Goal: Task Accomplishment & Management: Use online tool/utility

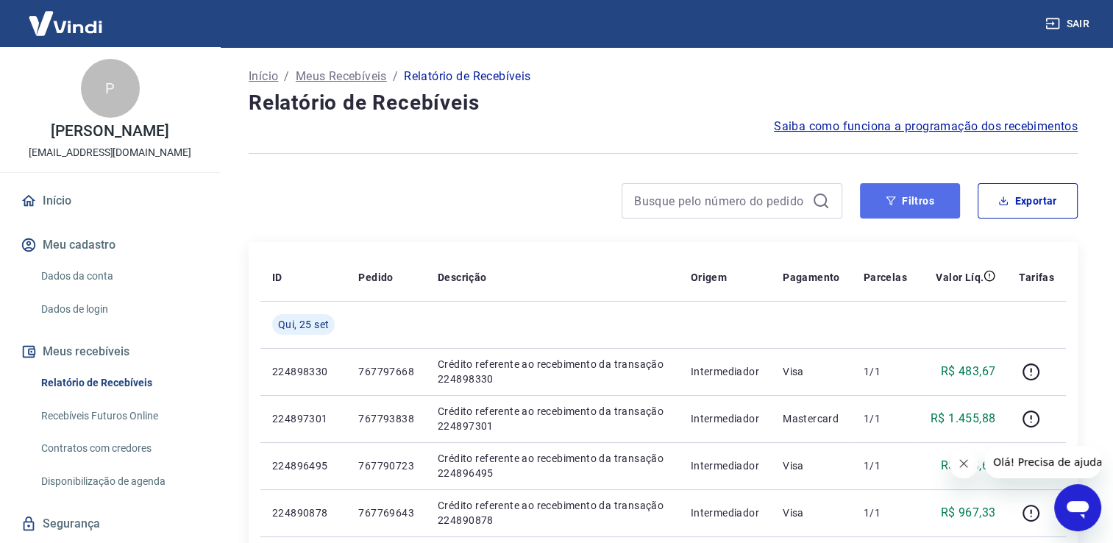
click at [956, 207] on button "Filtros" at bounding box center [910, 200] width 100 height 35
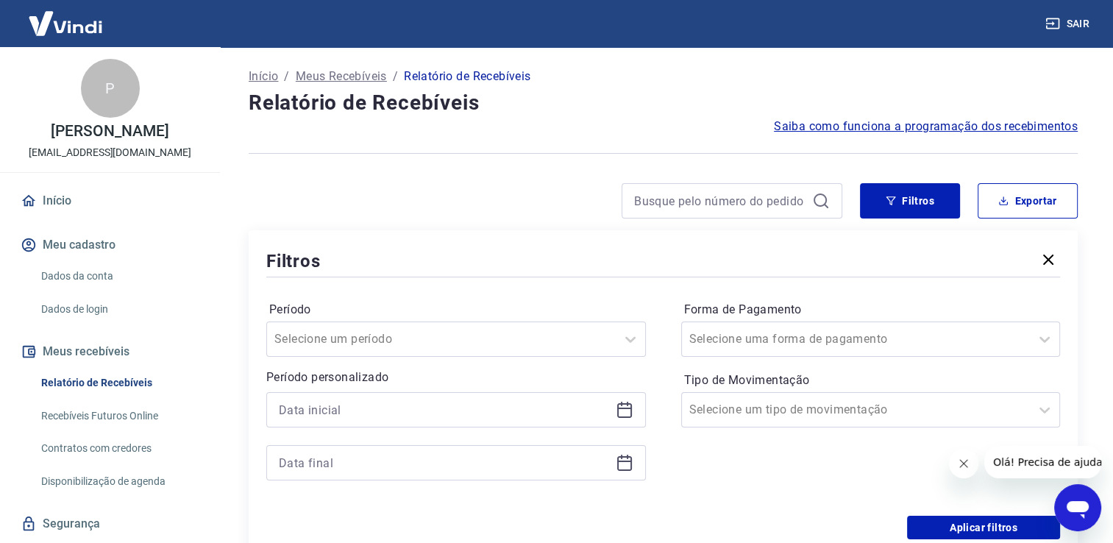
click at [625, 405] on icon at bounding box center [625, 410] width 18 height 18
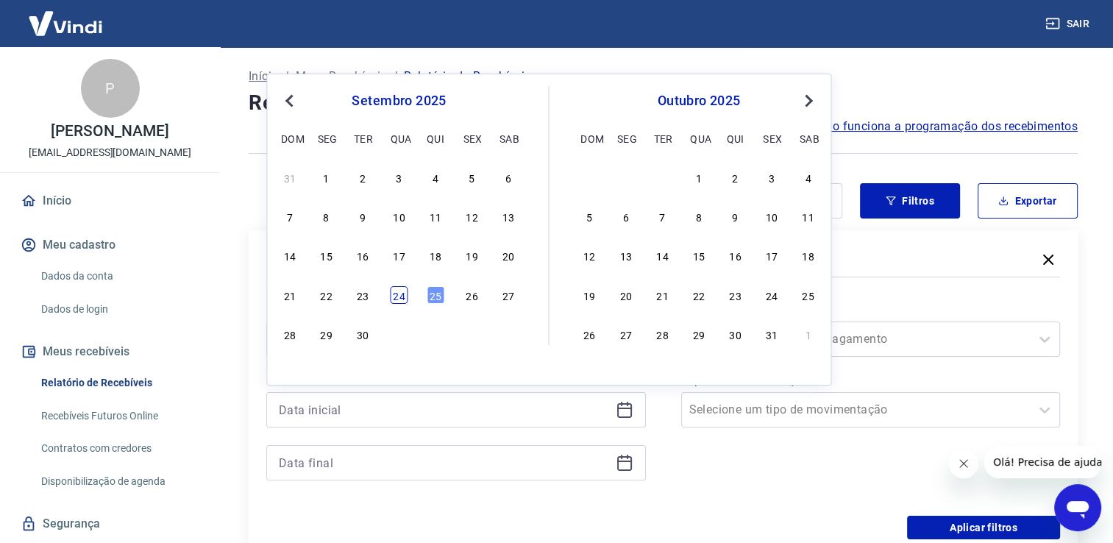
click at [394, 299] on div "24" at bounding box center [399, 295] width 18 height 18
type input "24/09/2025"
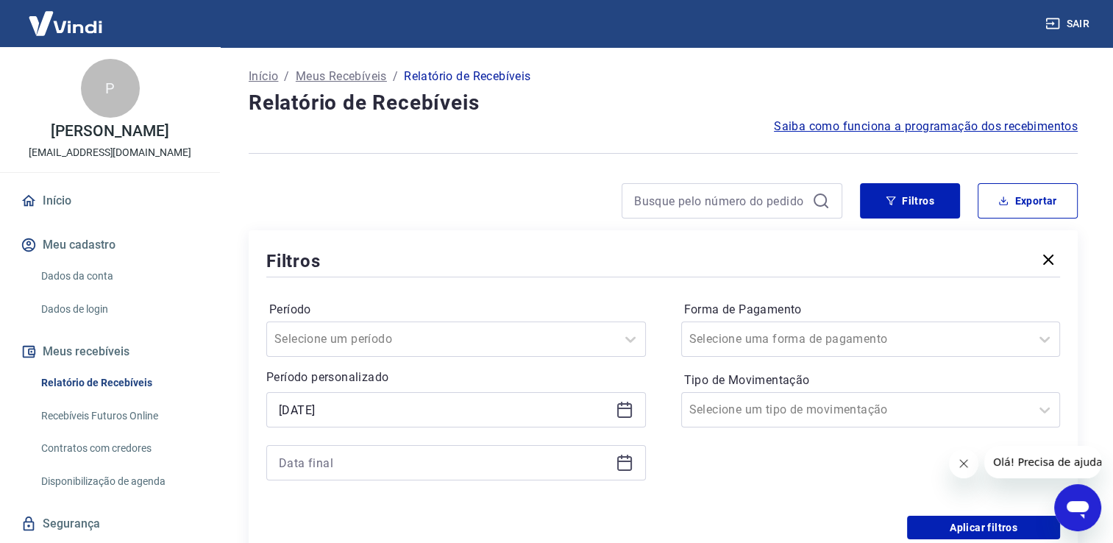
click at [624, 462] on icon at bounding box center [624, 461] width 15 height 1
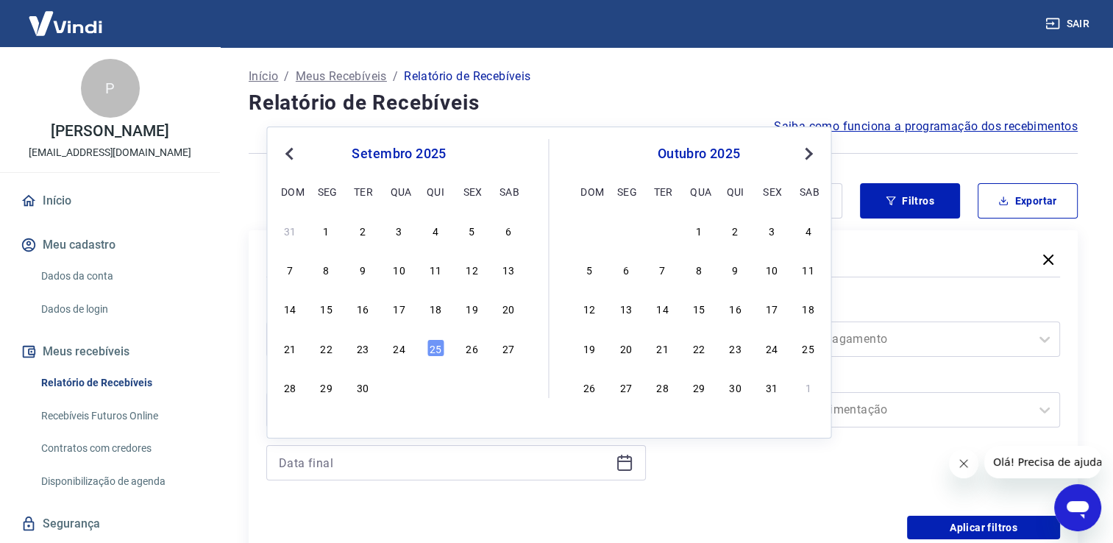
click at [397, 363] on div "31 1 2 3 4 5 6 7 8 9 10 11 12 13 14 15 16 17 18 19 20 21 22 23 24 25 26 27 28 2…" at bounding box center [399, 308] width 240 height 178
click at [399, 352] on div "24" at bounding box center [399, 348] width 18 height 18
type input "24/09/2025"
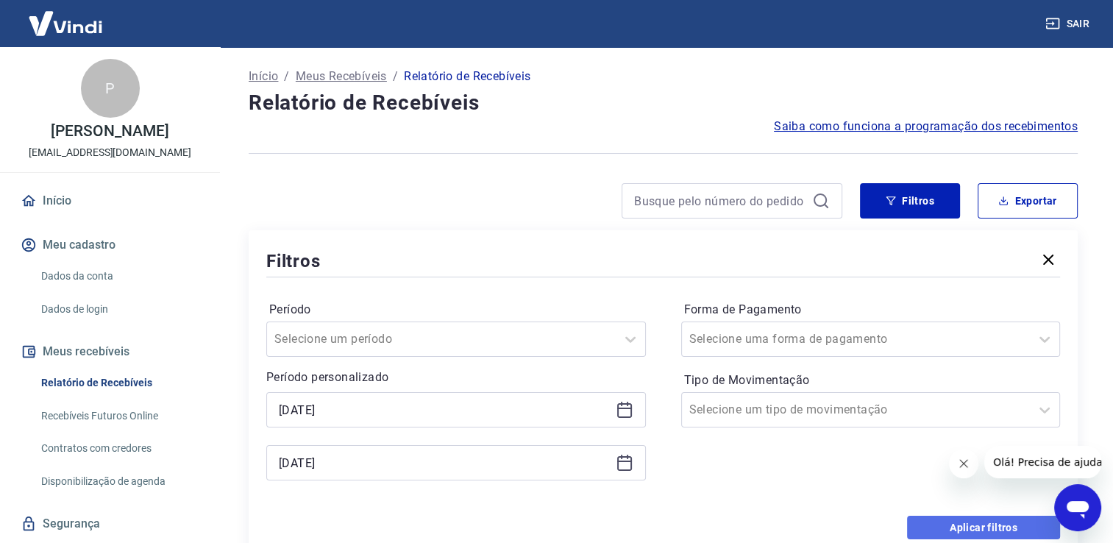
click at [935, 530] on button "Aplicar filtros" at bounding box center [983, 528] width 153 height 24
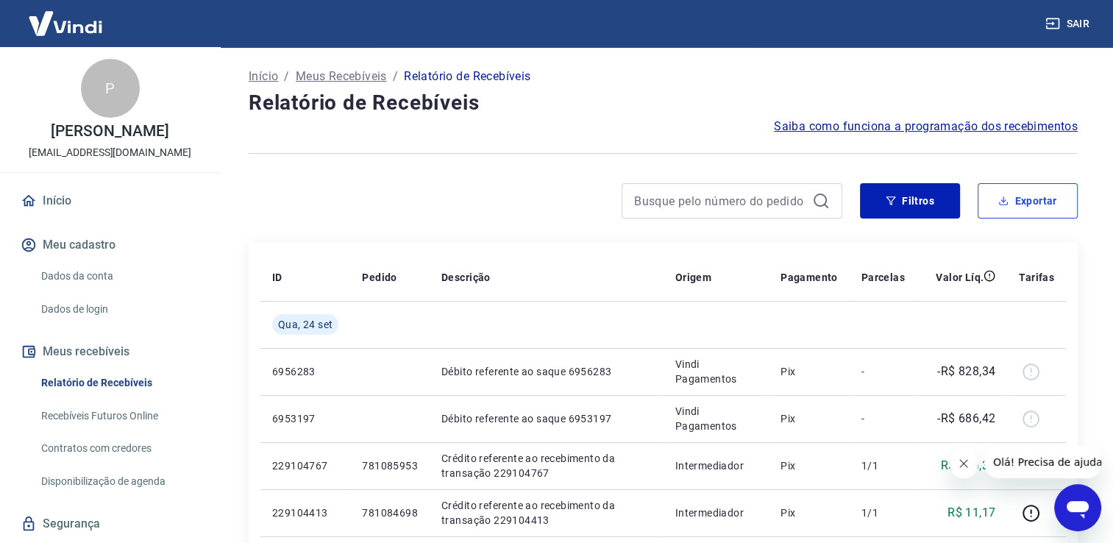
click at [1024, 203] on button "Exportar" at bounding box center [1028, 200] width 100 height 35
type input "24/09/2025"
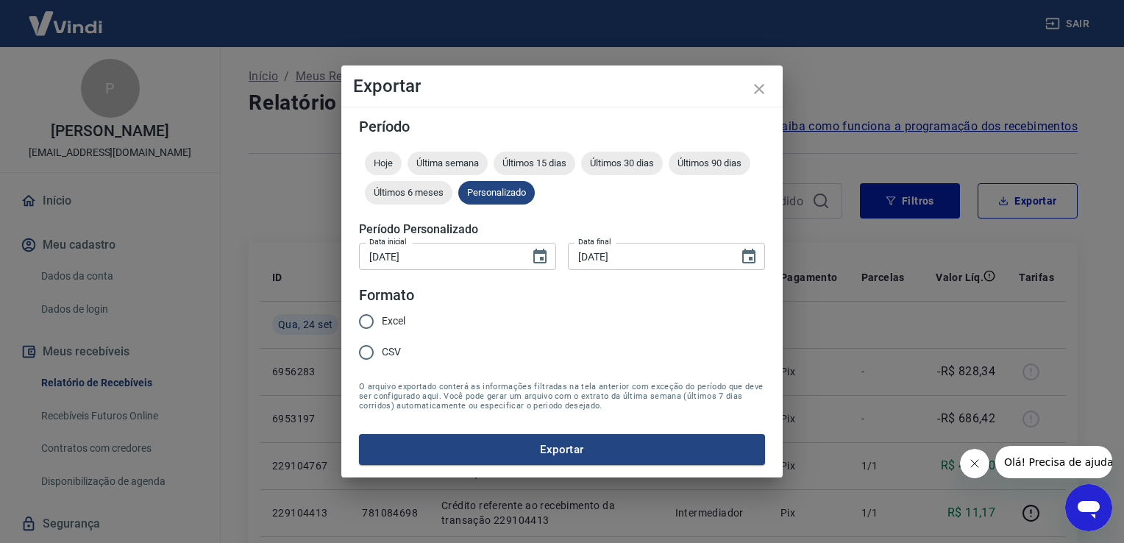
click at [373, 320] on input "Excel" at bounding box center [366, 321] width 31 height 31
radio input "true"
click at [471, 440] on button "Exportar" at bounding box center [562, 449] width 406 height 31
